Goal: Check status: Check status

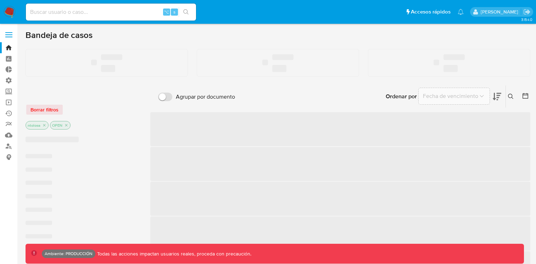
click at [87, 14] on input at bounding box center [111, 11] width 170 height 9
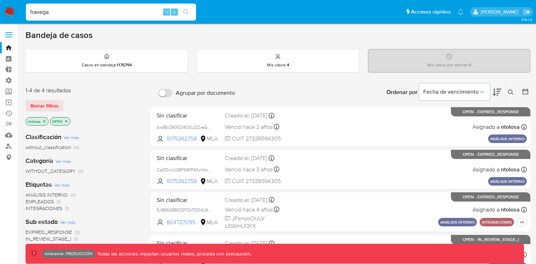
type input "fravega"
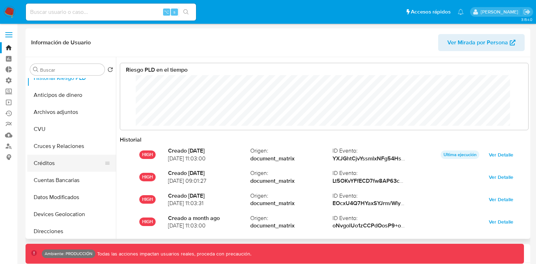
scroll to position [53, 394]
click at [48, 162] on button "Créditos" at bounding box center [68, 163] width 83 height 17
select select "10"
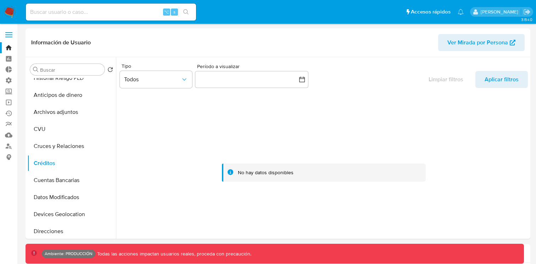
click at [92, 12] on input at bounding box center [111, 11] width 170 height 9
paste input "176153539"
type input "176153539"
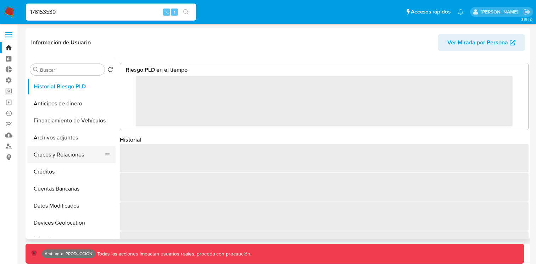
select select "10"
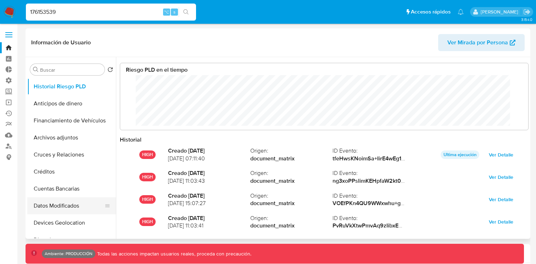
scroll to position [53, 394]
click at [41, 173] on button "Créditos" at bounding box center [68, 171] width 83 height 17
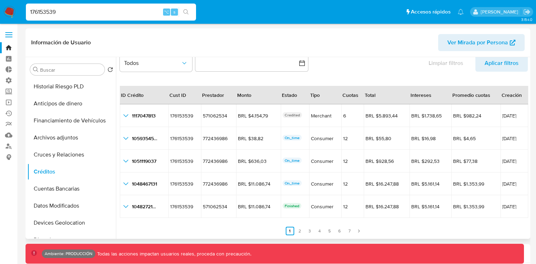
scroll to position [5, 0]
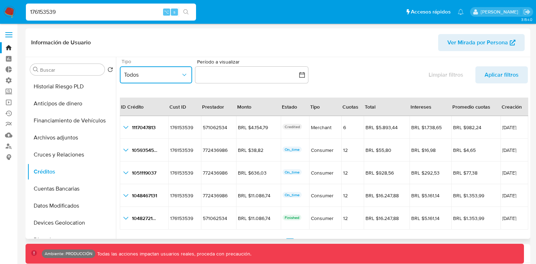
click at [165, 77] on span "Todos" at bounding box center [152, 74] width 57 height 7
click at [150, 112] on span "CONSUMER" at bounding box center [139, 110] width 30 height 7
click at [502, 74] on span "Aplicar filtros" at bounding box center [502, 74] width 34 height 17
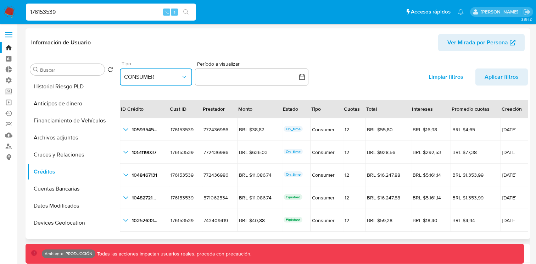
scroll to position [0, 0]
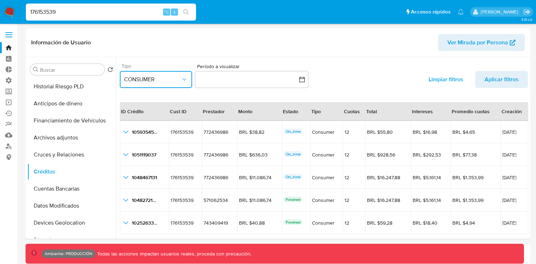
click at [145, 82] on span "CONSUMER" at bounding box center [152, 79] width 57 height 7
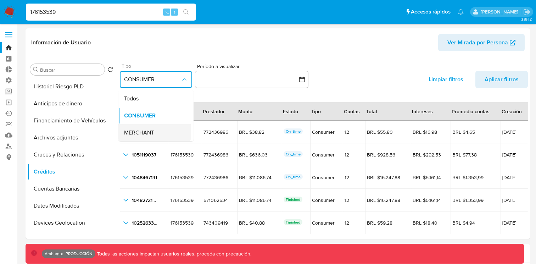
click at [141, 134] on span "MERCHANT" at bounding box center [139, 132] width 30 height 7
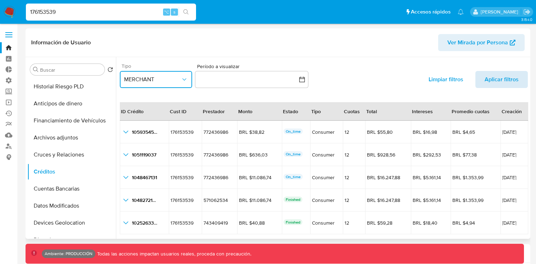
click at [490, 81] on span "Aplicar filtros" at bounding box center [502, 79] width 34 height 17
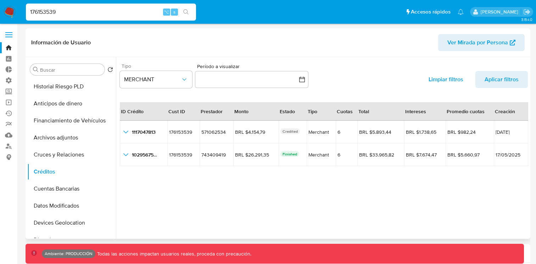
click at [371, 64] on div "Tipo MERCHANT Período a visualizar inputDatePicker Limpiar filtros Aplicar filt…" at bounding box center [324, 77] width 408 height 33
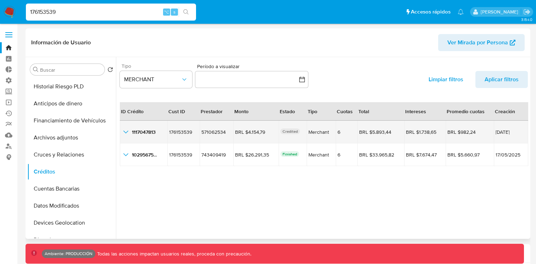
click at [122, 133] on icon "button_show_hidden_detail_by_id_0" at bounding box center [126, 132] width 9 height 9
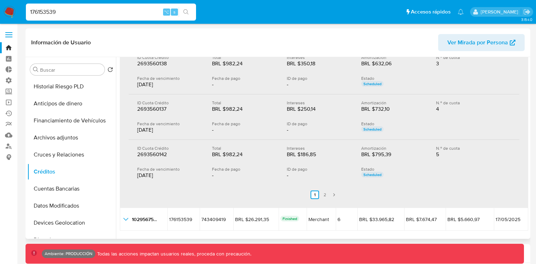
scroll to position [198, 0]
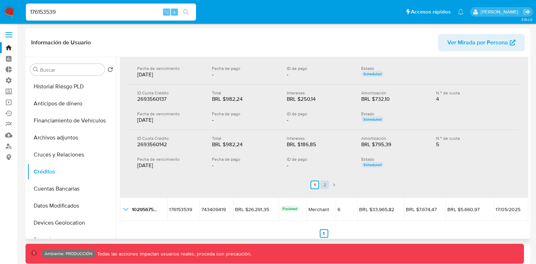
click at [324, 185] on link "2" at bounding box center [325, 184] width 9 height 9
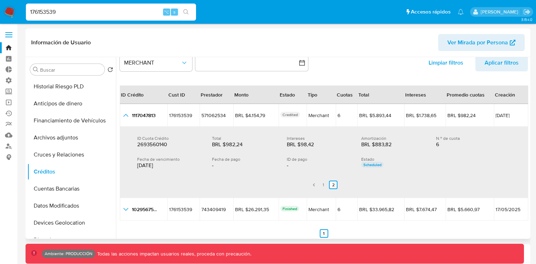
click at [337, 59] on div "Tipo MERCHANT Período a visualizar inputDatePicker Limpiar filtros Aplicar filt…" at bounding box center [324, 60] width 408 height 33
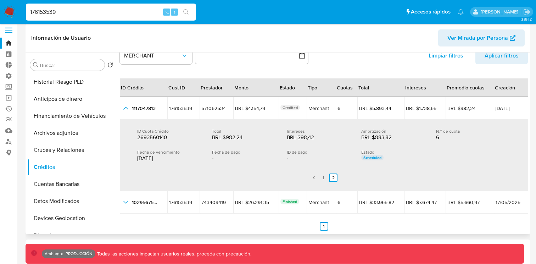
scroll to position [7, 0]
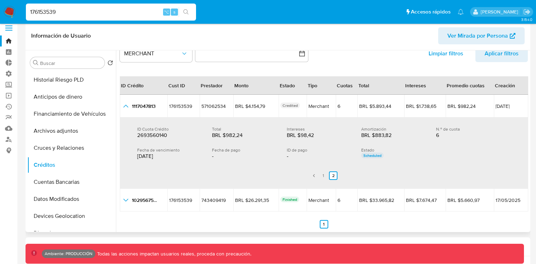
click at [344, 57] on div "Tipo MERCHANT Período a visualizar inputDatePicker Limpiar filtros Aplicar filt…" at bounding box center [324, 51] width 408 height 33
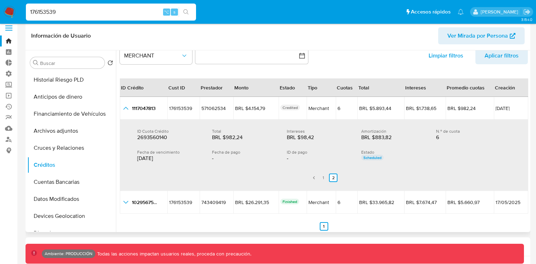
scroll to position [19, 0]
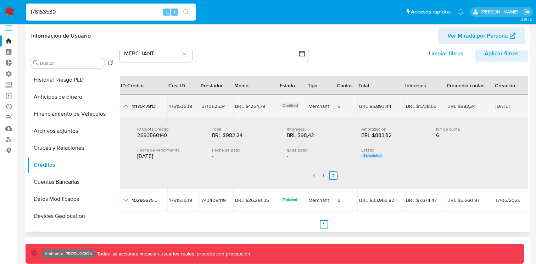
click at [126, 105] on icon "button_show_hidden_detail_by_id_0" at bounding box center [125, 106] width 5 height 3
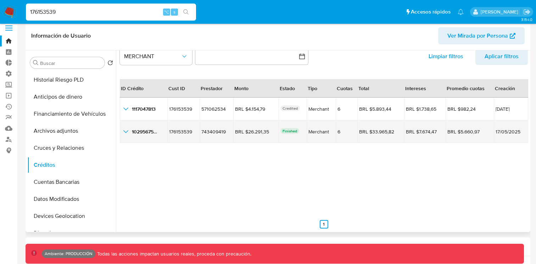
click at [125, 133] on icon "button_show_hidden_detail_by_id_1" at bounding box center [126, 131] width 9 height 9
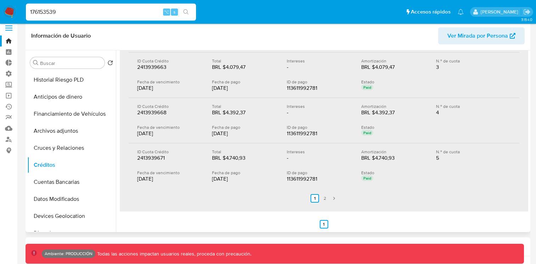
scroll to position [197, 0]
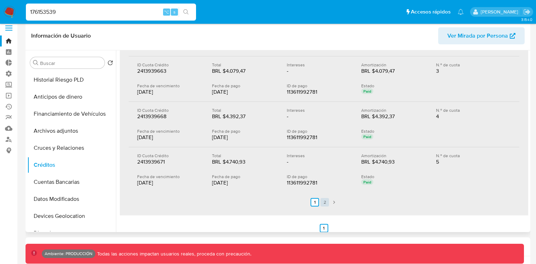
click at [323, 202] on link "2" at bounding box center [325, 202] width 9 height 9
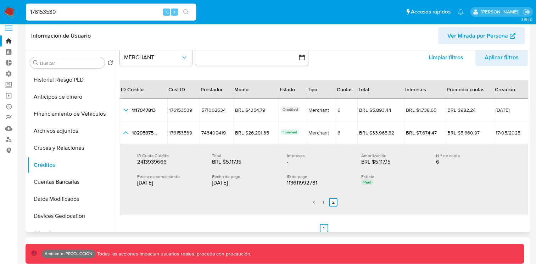
scroll to position [19, 0]
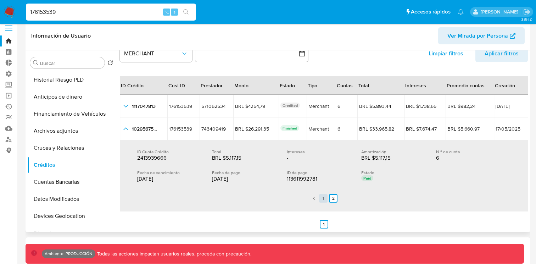
click at [324, 200] on link "1" at bounding box center [323, 198] width 9 height 9
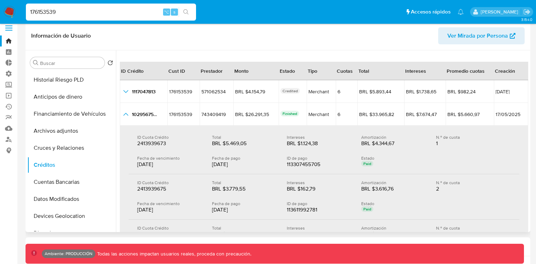
scroll to position [0, 0]
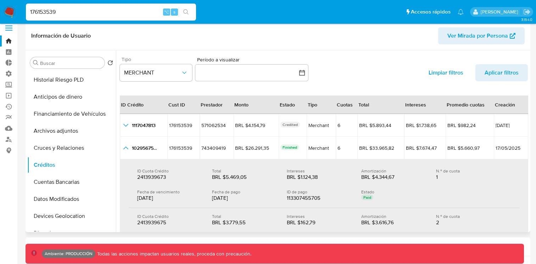
click at [344, 78] on div "Tipo MERCHANT Período a visualizar inputDatePicker Limpiar filtros Aplicar filt…" at bounding box center [324, 70] width 408 height 33
click at [249, 75] on button "button" at bounding box center [251, 72] width 113 height 17
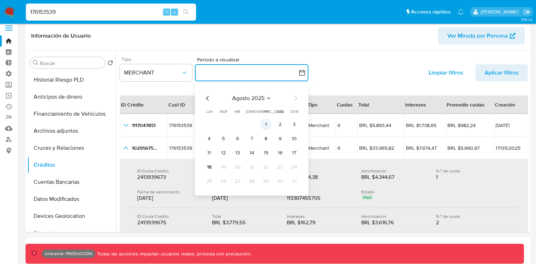
click at [266, 124] on button "1" at bounding box center [265, 124] width 11 height 11
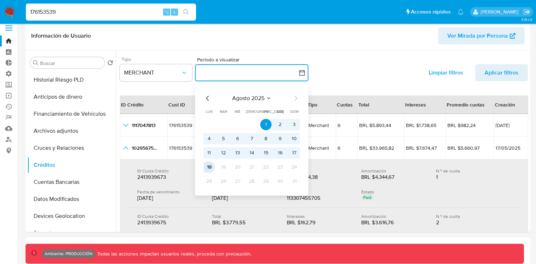
click at [209, 165] on button "18" at bounding box center [209, 166] width 11 height 11
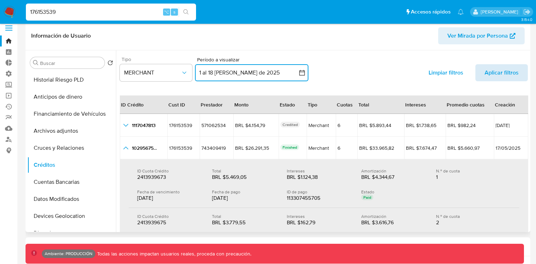
click at [487, 78] on span "Aplicar filtros" at bounding box center [502, 72] width 34 height 17
